Goal: Contribute content: Add original content to the website for others to see

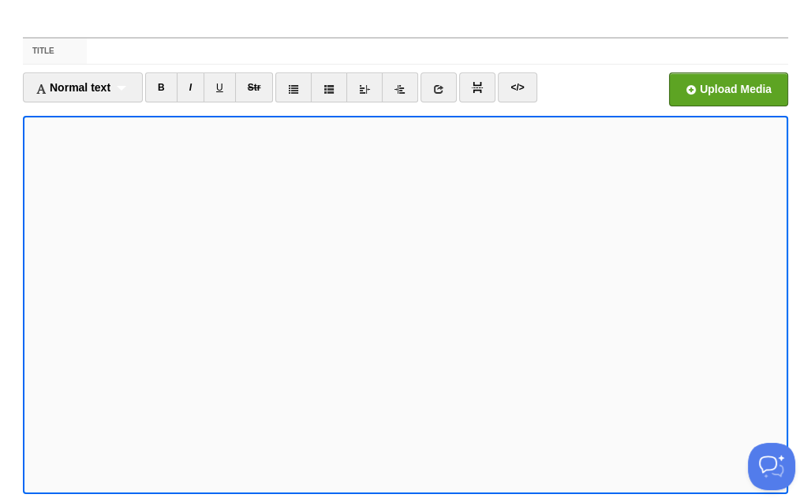
scroll to position [32, 0]
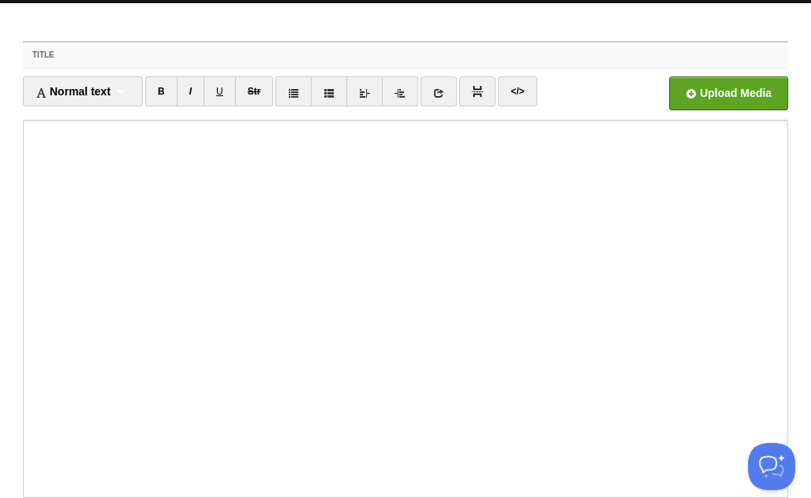
click at [454, 58] on input "Title" at bounding box center [437, 55] width 701 height 25
click at [281, 50] on input "Beyond Money: Teacher's Day" at bounding box center [437, 55] width 701 height 25
type input "Beyond Money: Teacher's Day on What Truly Sustains Education"
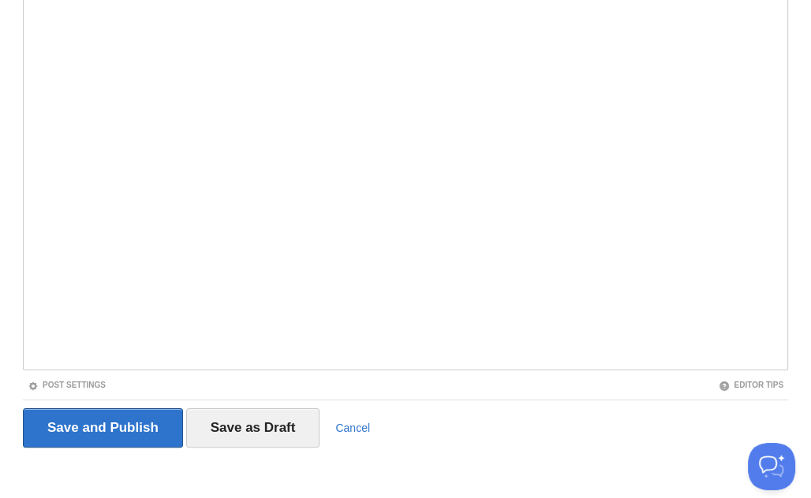
scroll to position [162, 0]
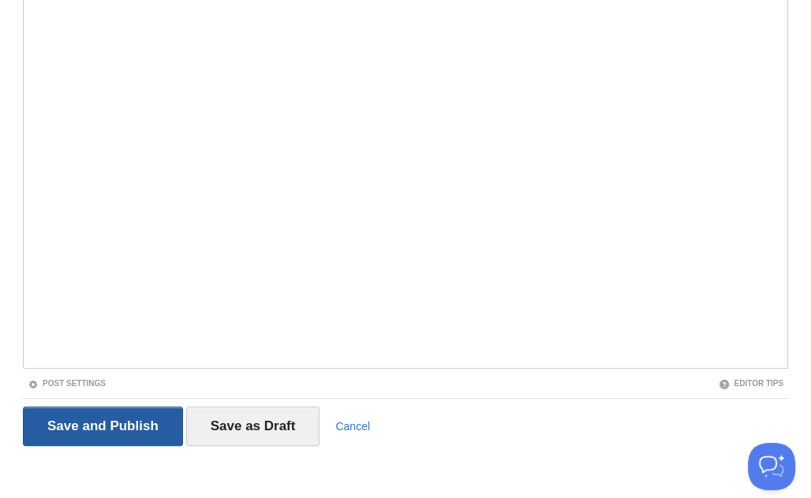
click at [95, 421] on input "Save and Publish" at bounding box center [103, 426] width 160 height 39
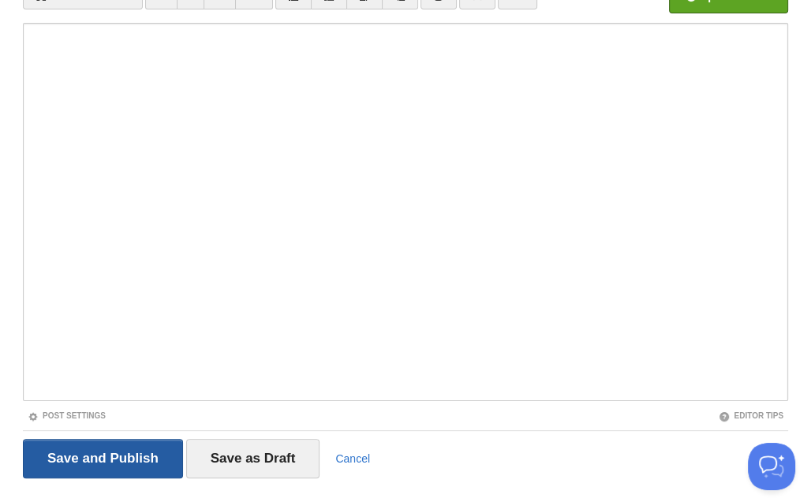
scroll to position [58, 0]
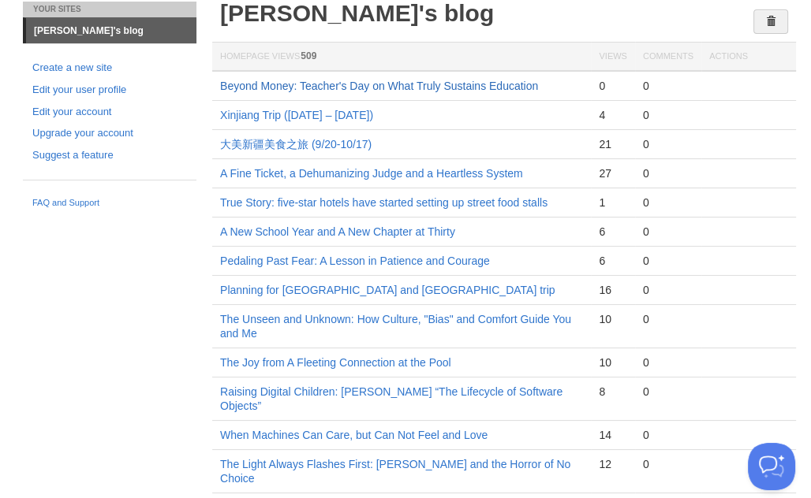
click at [328, 83] on link "Beyond Money: Teacher's Day on What Truly Sustains Education" at bounding box center [379, 86] width 318 height 13
